Goal: Task Accomplishment & Management: Complete application form

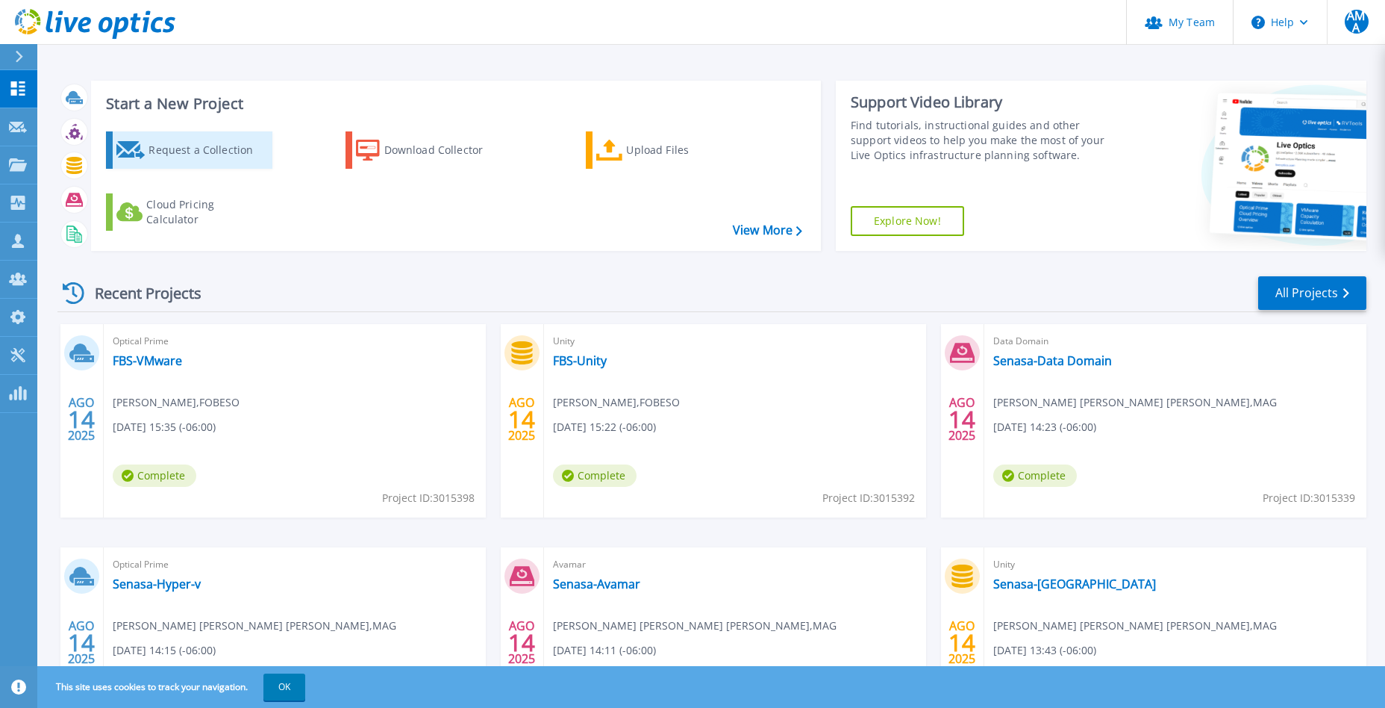
click at [207, 146] on div "Request a Collection" at bounding box center [208, 150] width 119 height 30
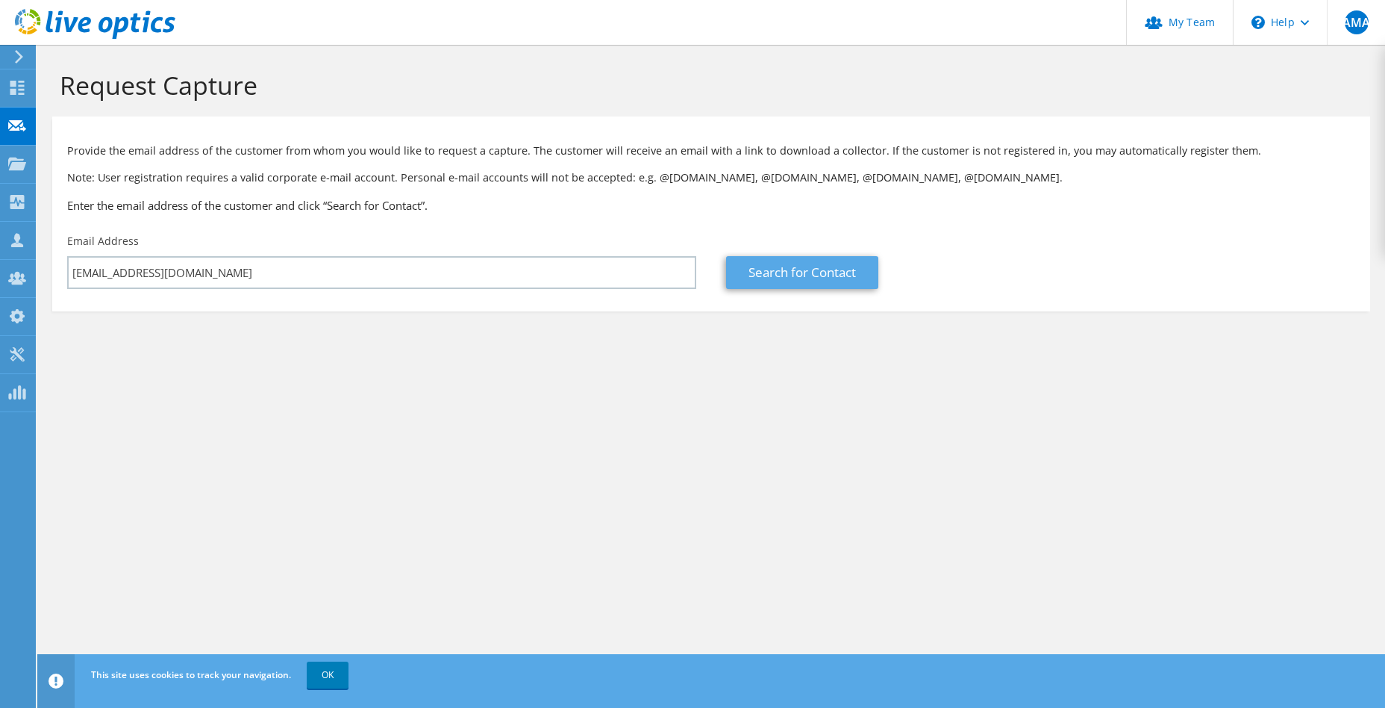
type input "vazofeifa@santaana.go.cr"
click at [778, 266] on link "Search for Contact" at bounding box center [802, 272] width 152 height 33
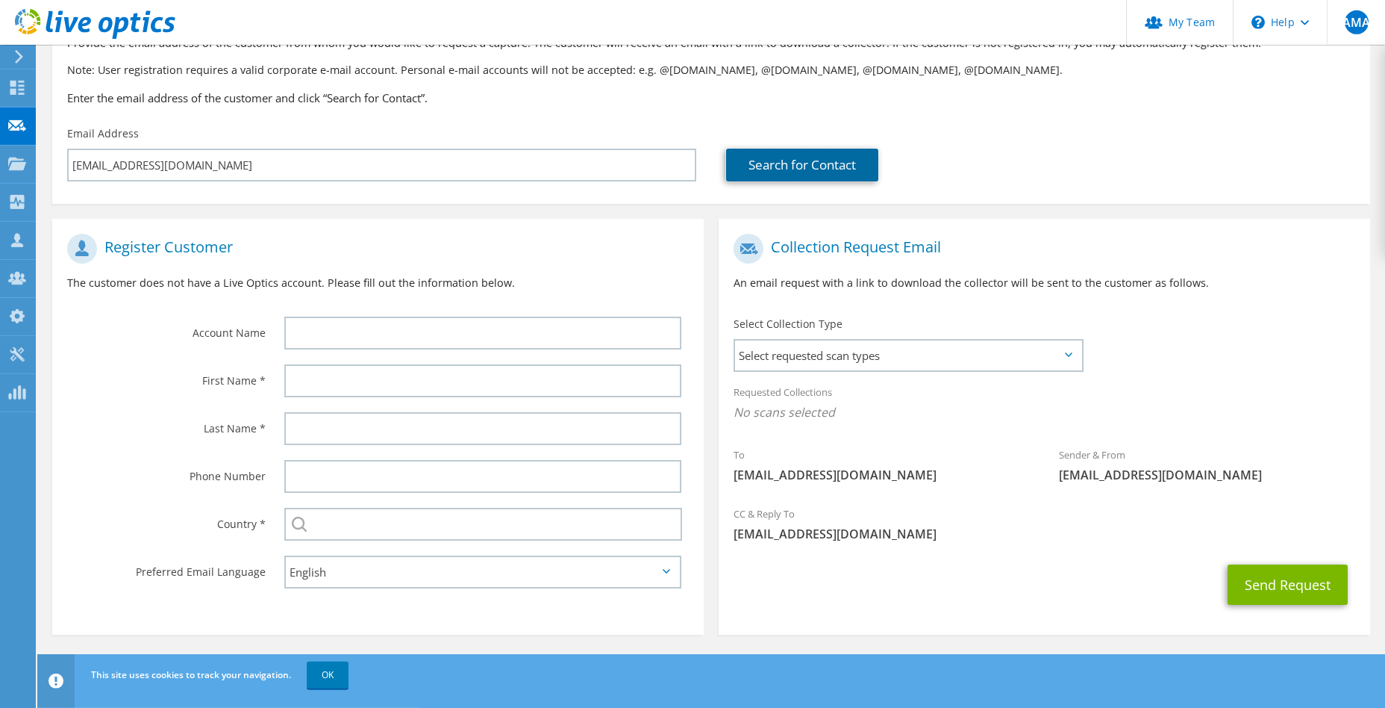
scroll to position [110, 0]
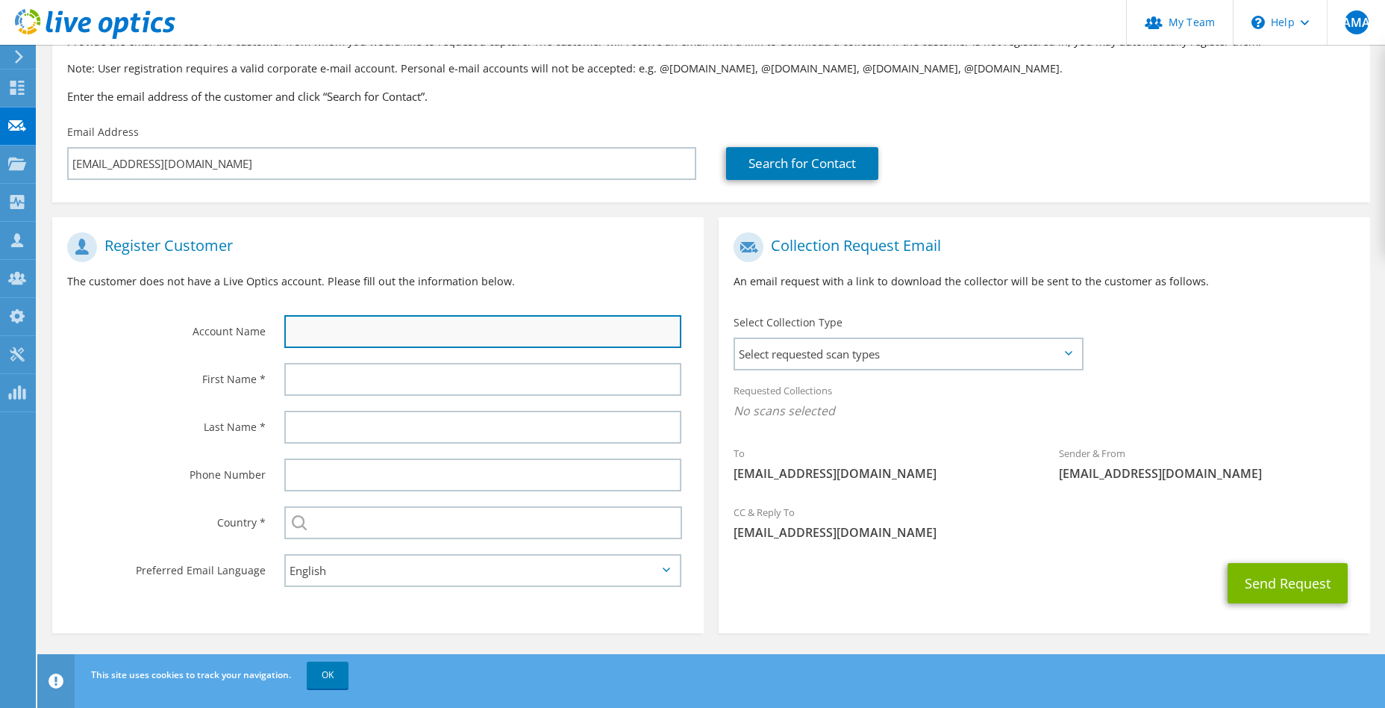
click at [339, 325] on input "text" at bounding box center [482, 331] width 397 height 33
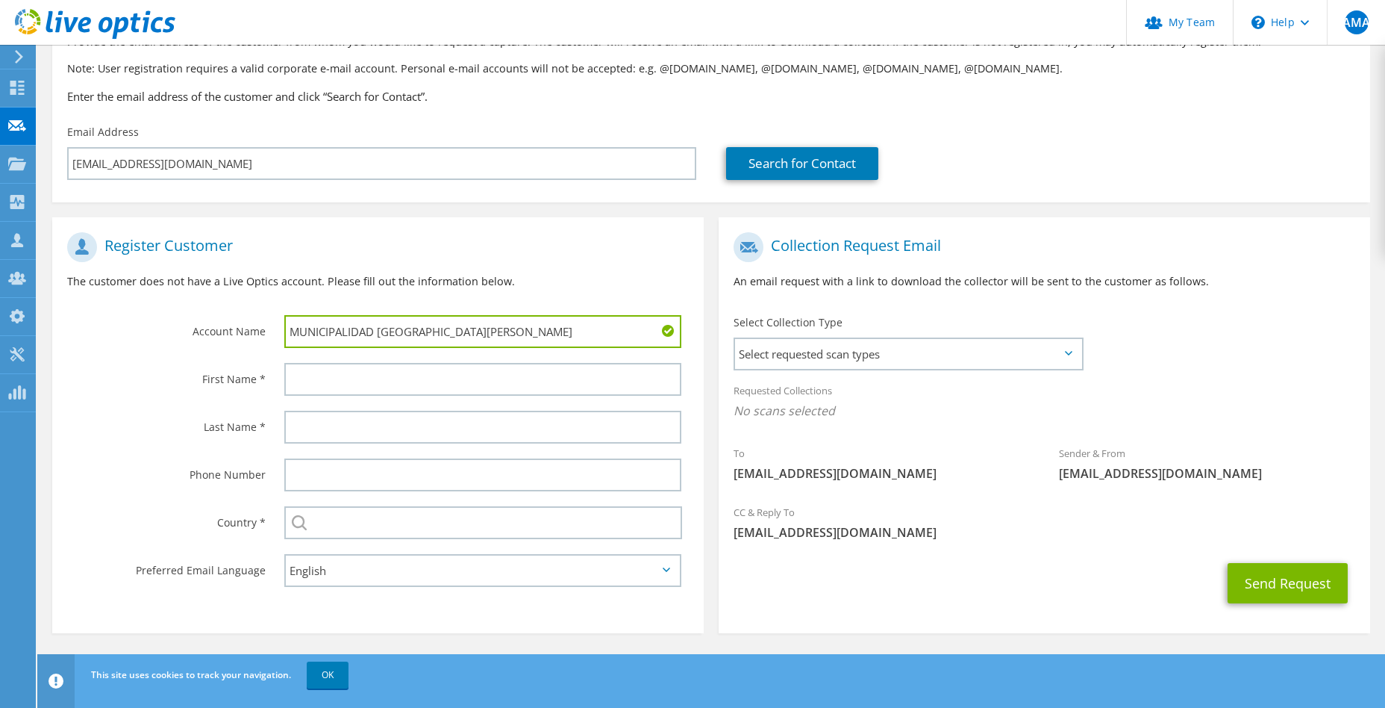
type input "MUNICIPALIDAD SANTA ANA"
type input "Veronica"
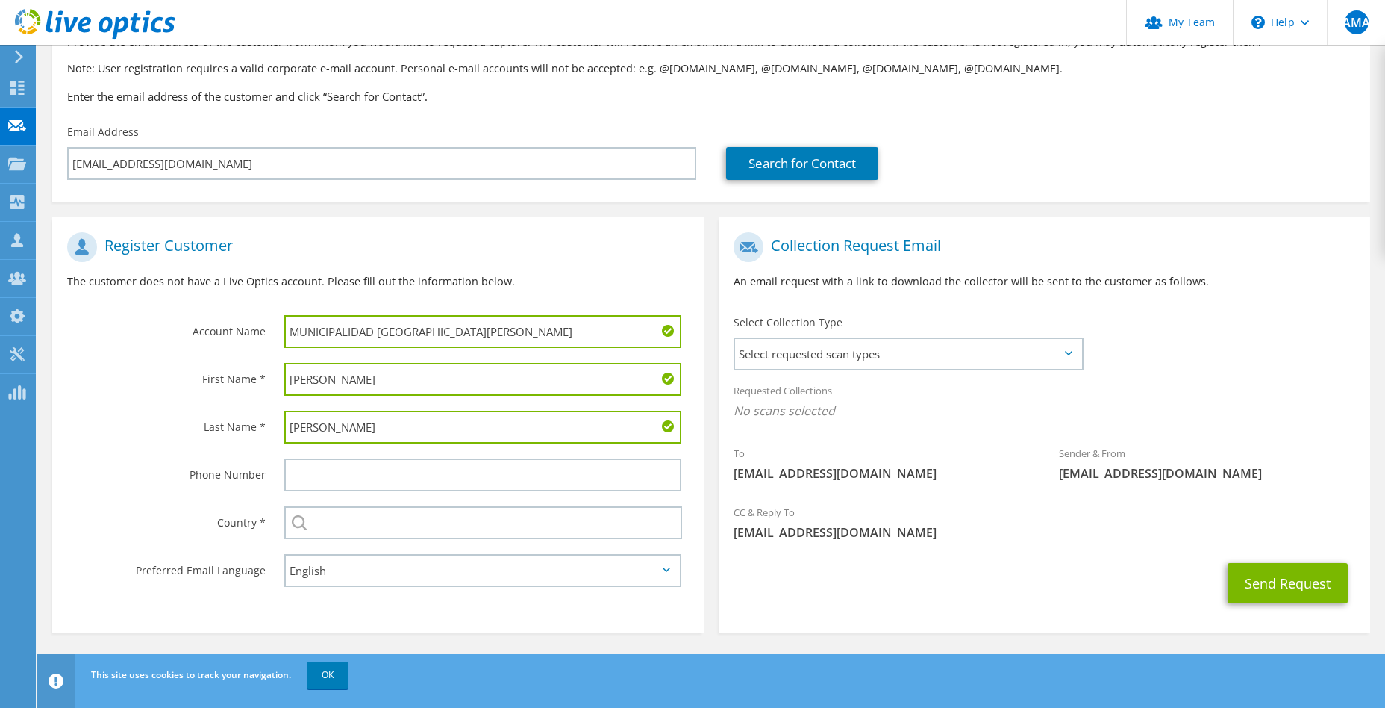
type input "Azofeifa Rodriguez"
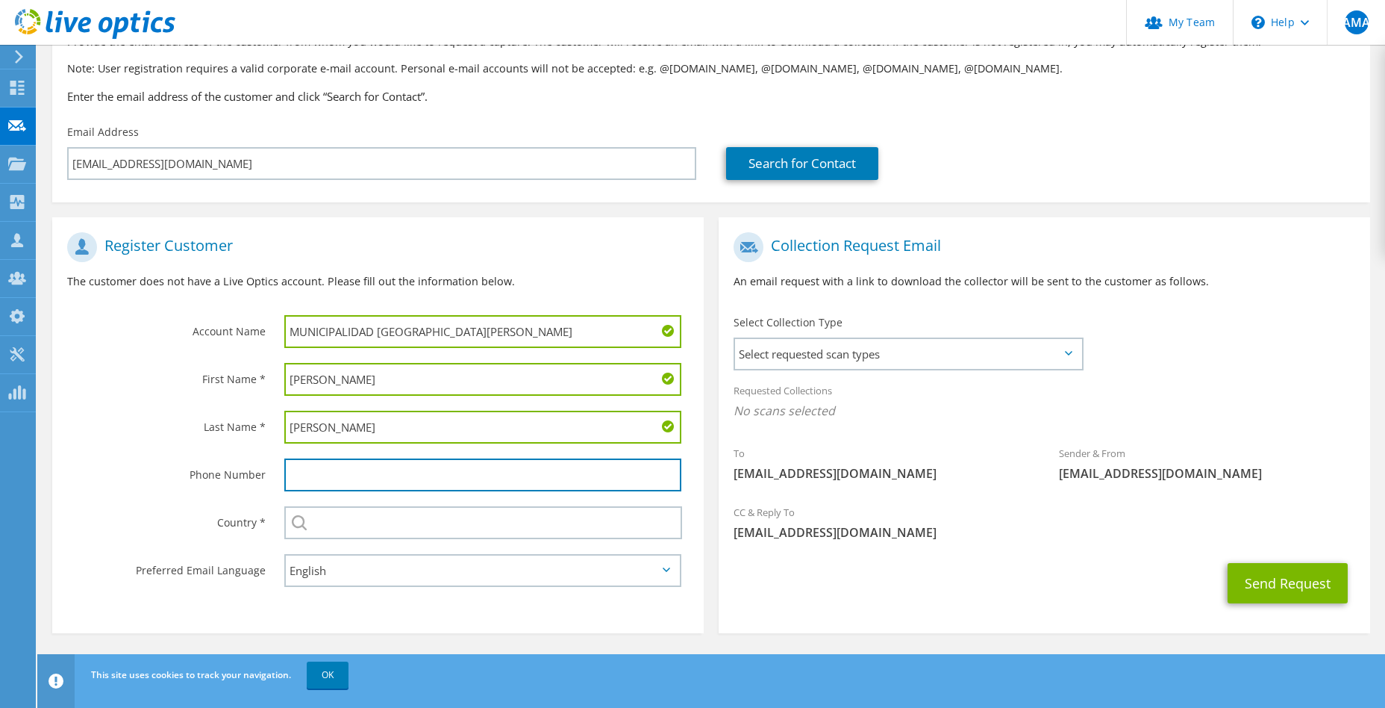
paste input "vazofeifa@santaana.go.cr"
type input "vazofeifa@santaana.go.cr"
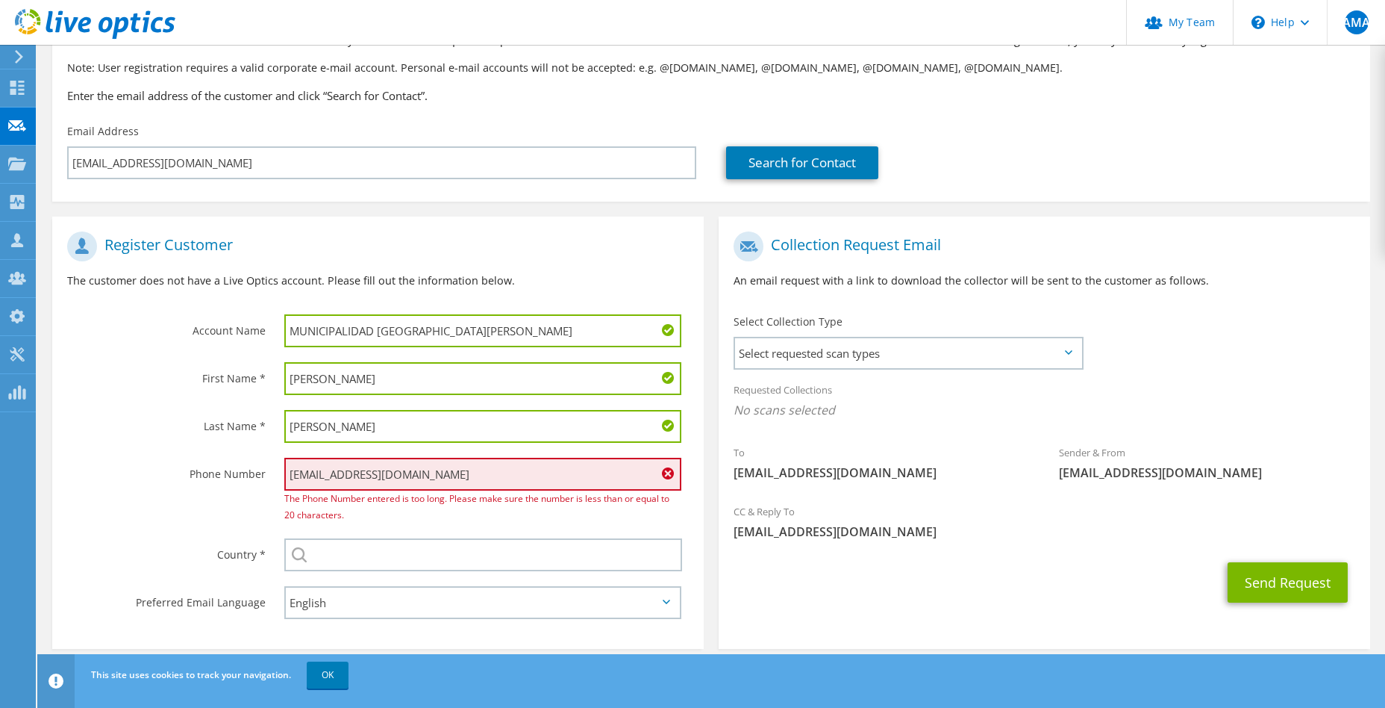
drag, startPoint x: 431, startPoint y: 471, endPoint x: 272, endPoint y: 478, distance: 159.2
click at [284, 478] on input "vazofeifa@santaana.go.cr" at bounding box center [482, 474] width 397 height 33
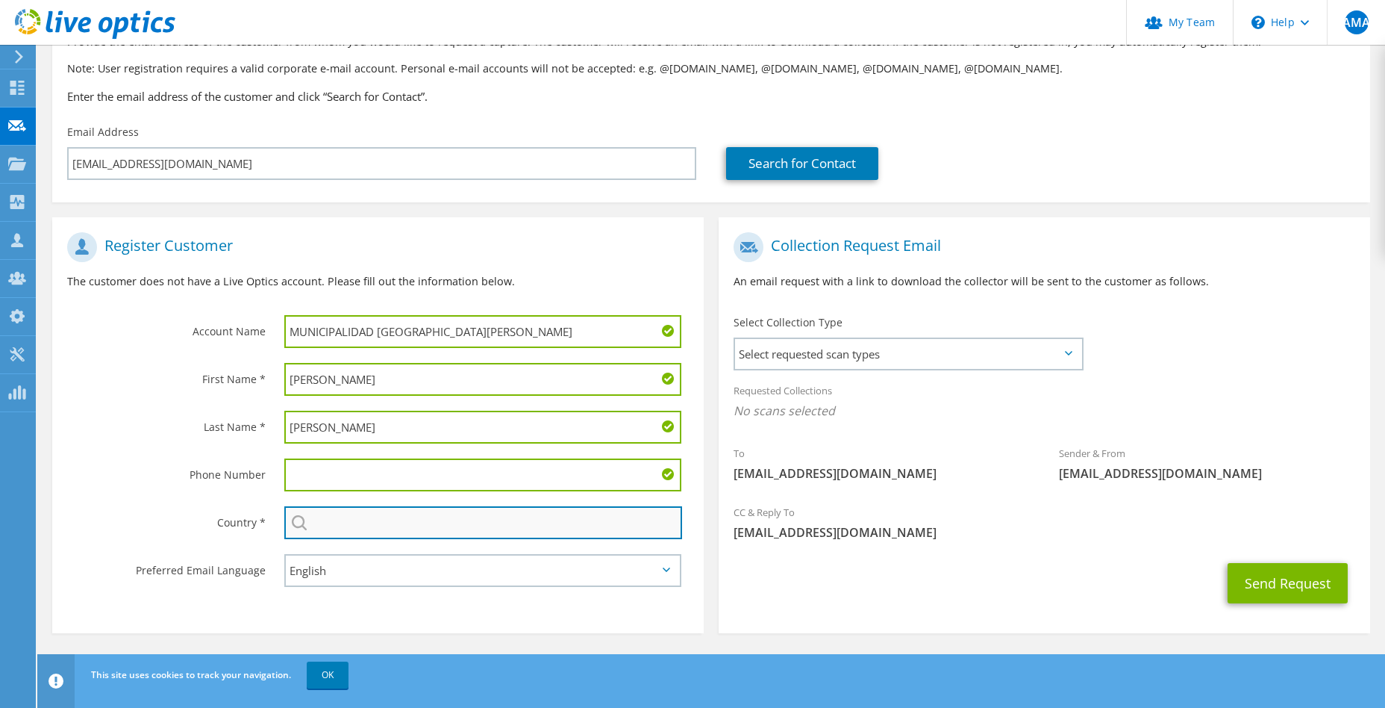
click at [371, 522] on input "text" at bounding box center [483, 522] width 398 height 33
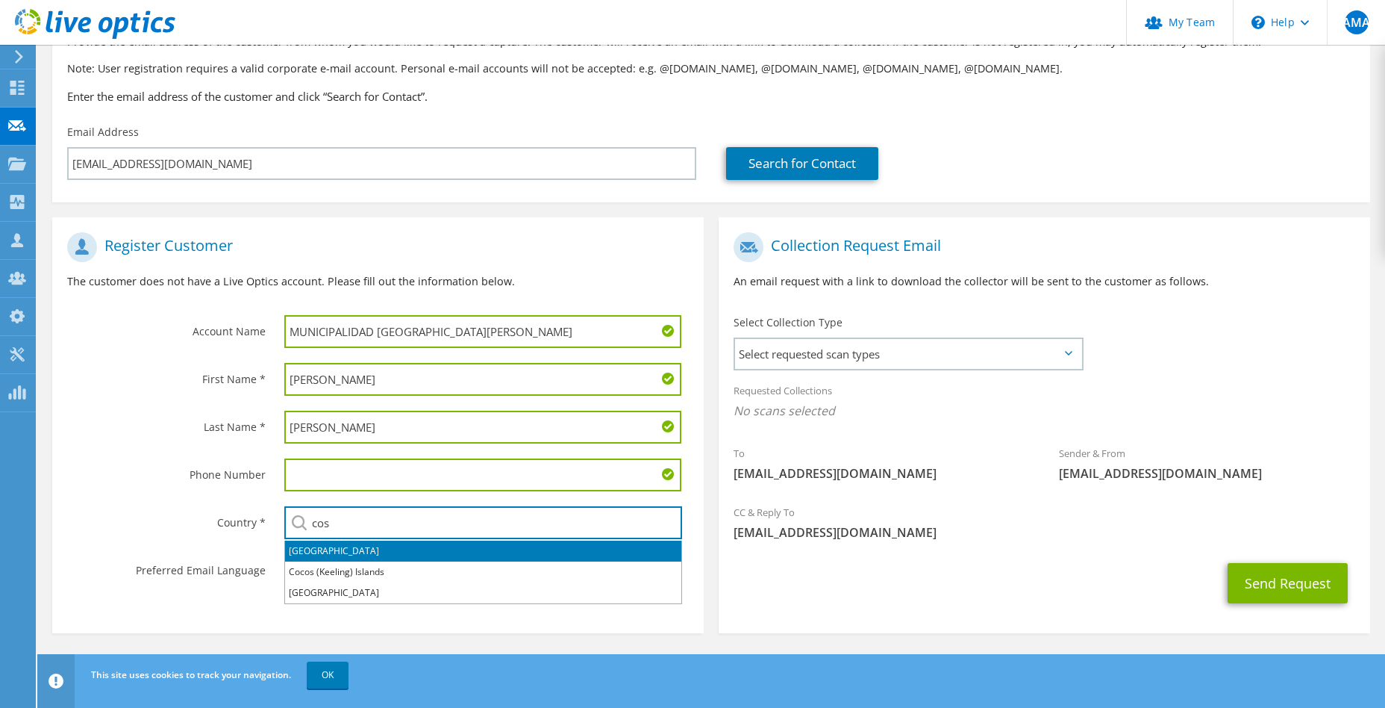
click at [364, 558] on li "Costa Rica" at bounding box center [483, 550] width 396 height 21
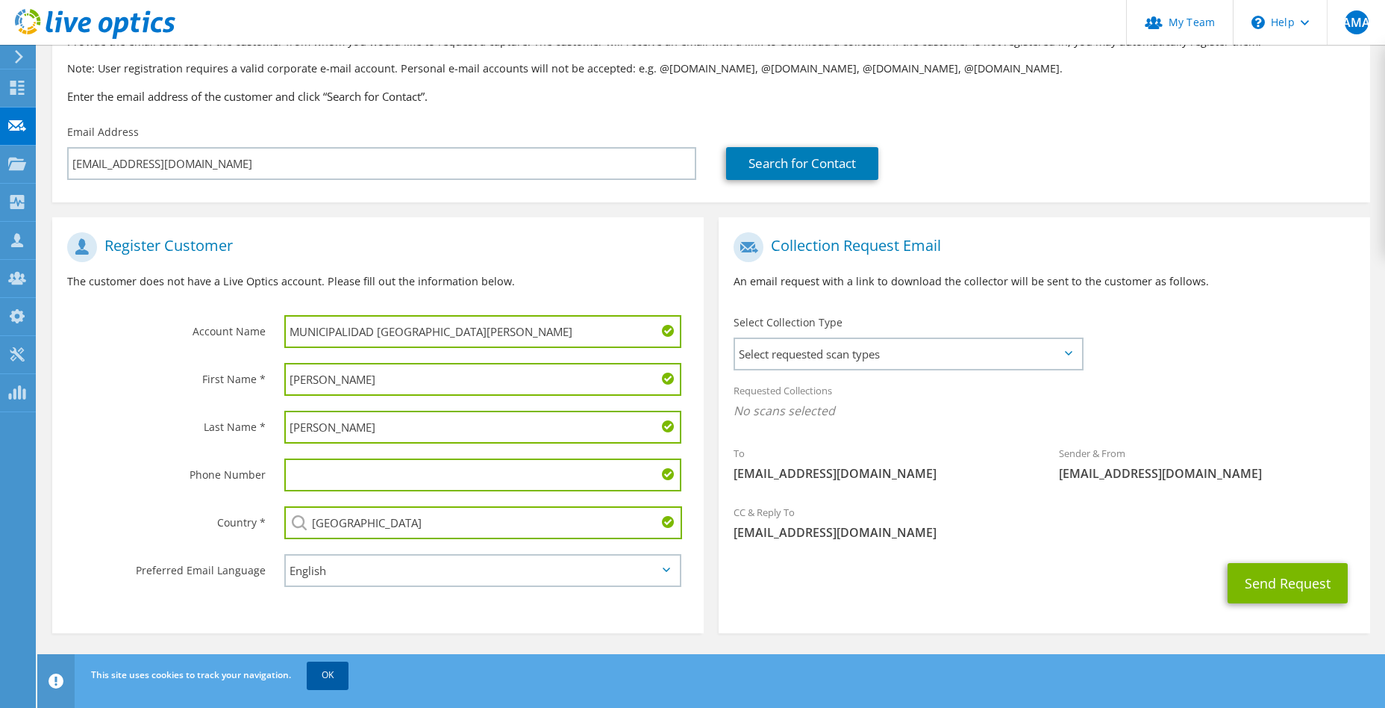
type input "Costa Rica"
click at [334, 667] on link "OK" at bounding box center [328, 674] width 42 height 27
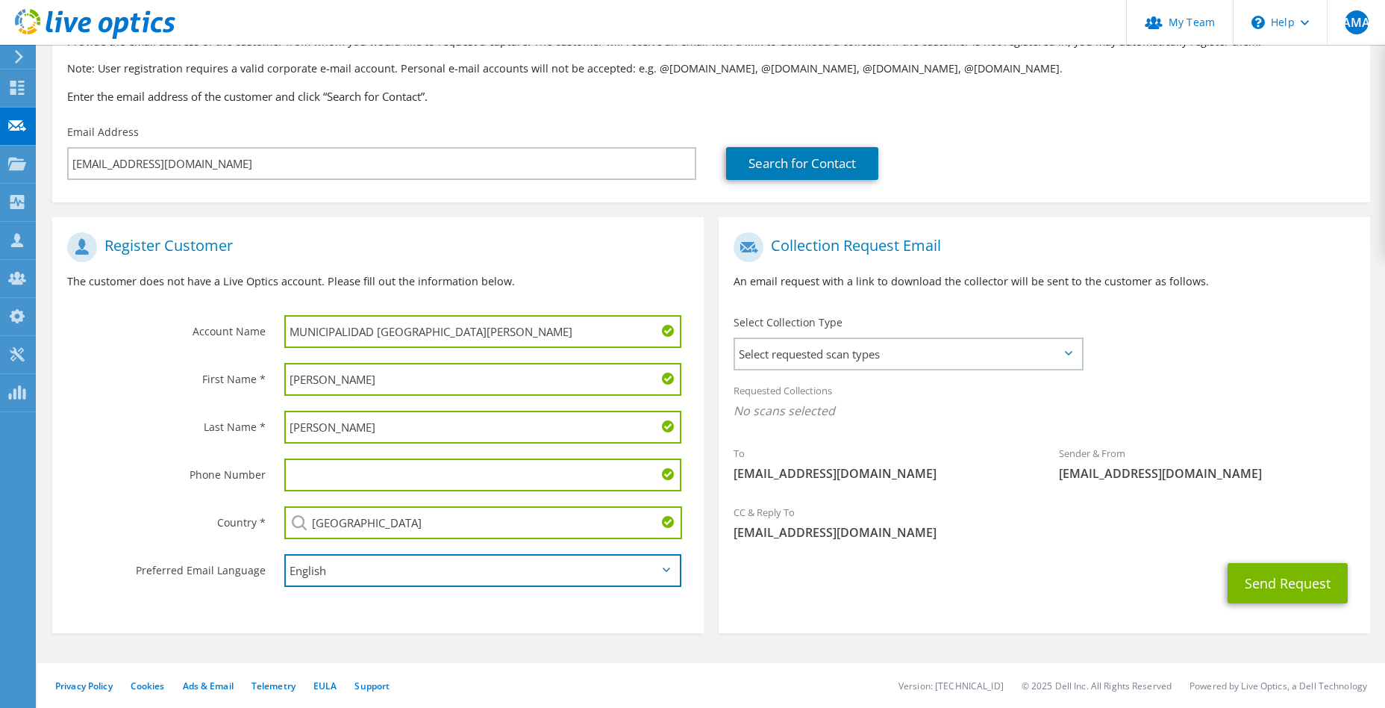
select select "es-ES"
click option "Español" at bounding box center [0, 0] width 0 height 0
click at [960, 351] on span "Select requested scan types" at bounding box center [908, 354] width 346 height 30
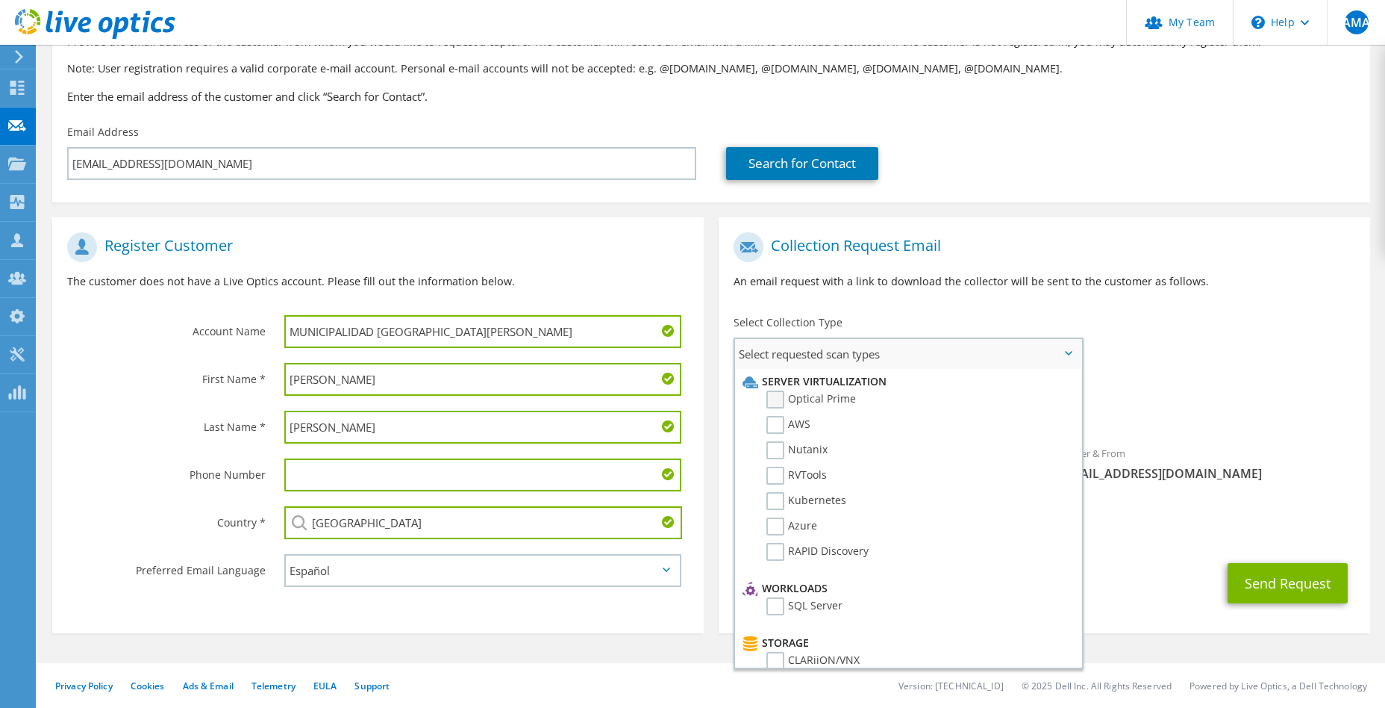
click at [778, 395] on label "Optical Prime" at bounding box center [812, 399] width 90 height 18
click at [0, 0] on input "Optical Prime" at bounding box center [0, 0] width 0 height 0
click at [812, 472] on label "RVTools" at bounding box center [797, 475] width 60 height 18
click at [0, 0] on input "RVTools" at bounding box center [0, 0] width 0 height 0
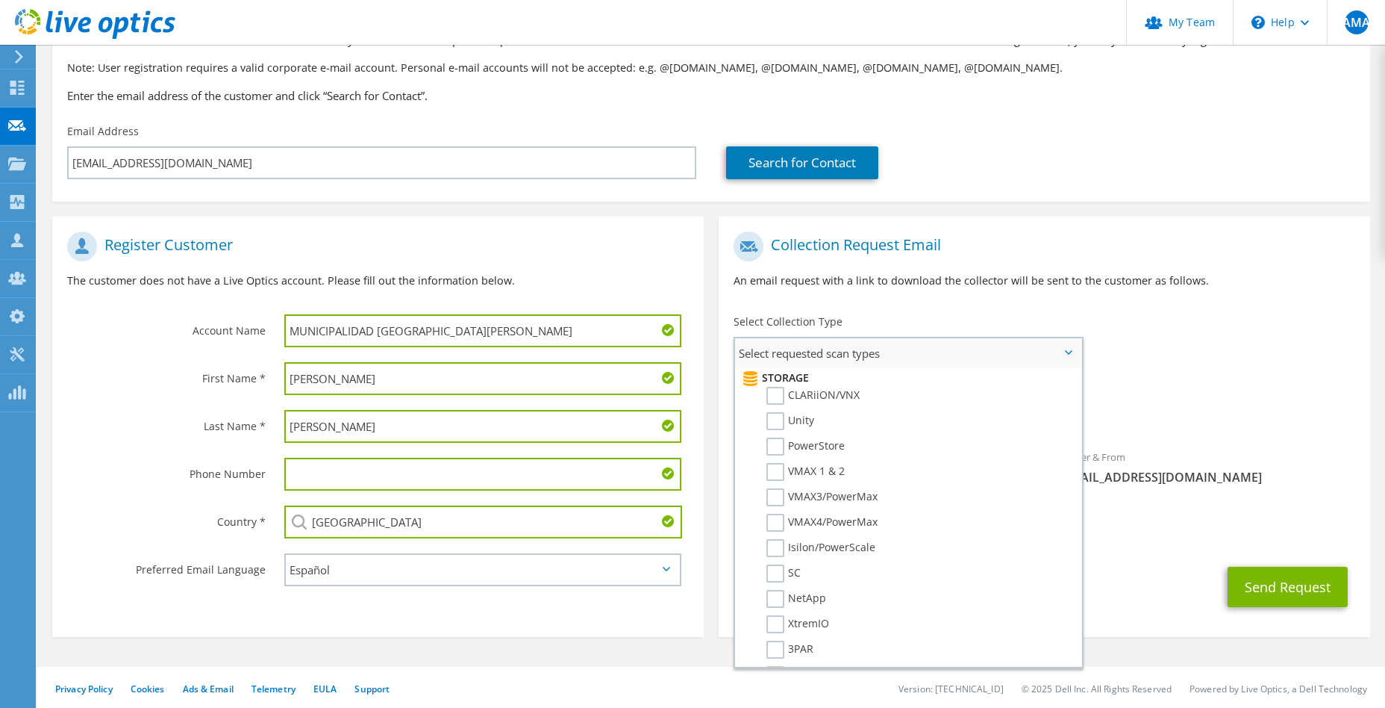
scroll to position [0, 0]
click at [1118, 369] on div "To vazofeifa@santaana.go.cr Sender & From liveoptics@liveoptics.com" at bounding box center [1045, 362] width 652 height 276
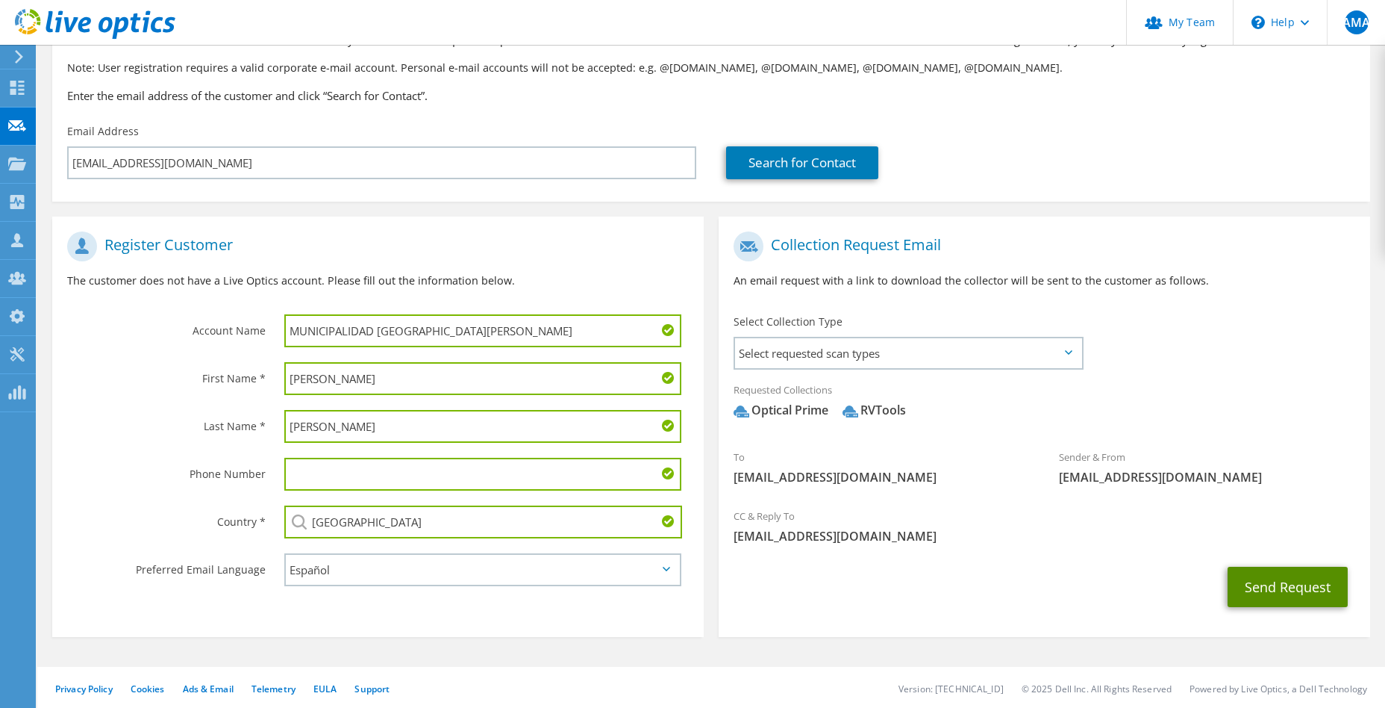
click at [1308, 582] on button "Send Request" at bounding box center [1288, 587] width 120 height 40
